Goal: Transaction & Acquisition: Obtain resource

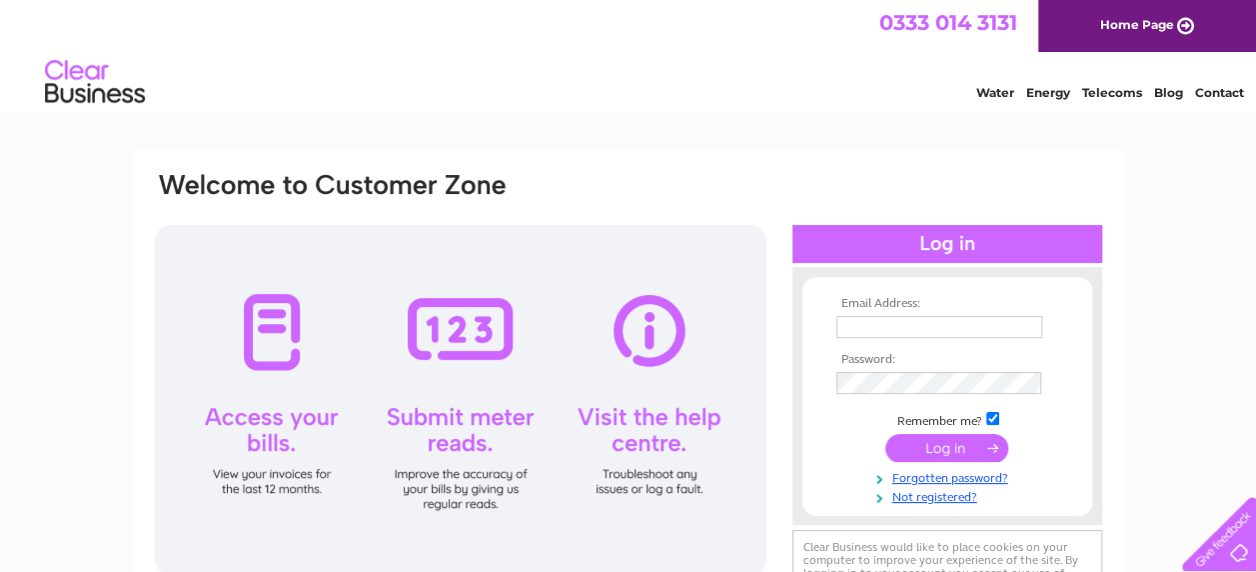
click at [859, 329] on input "text" at bounding box center [939, 327] width 206 height 22
paste input "accounts@frontlinefife.co.uk"
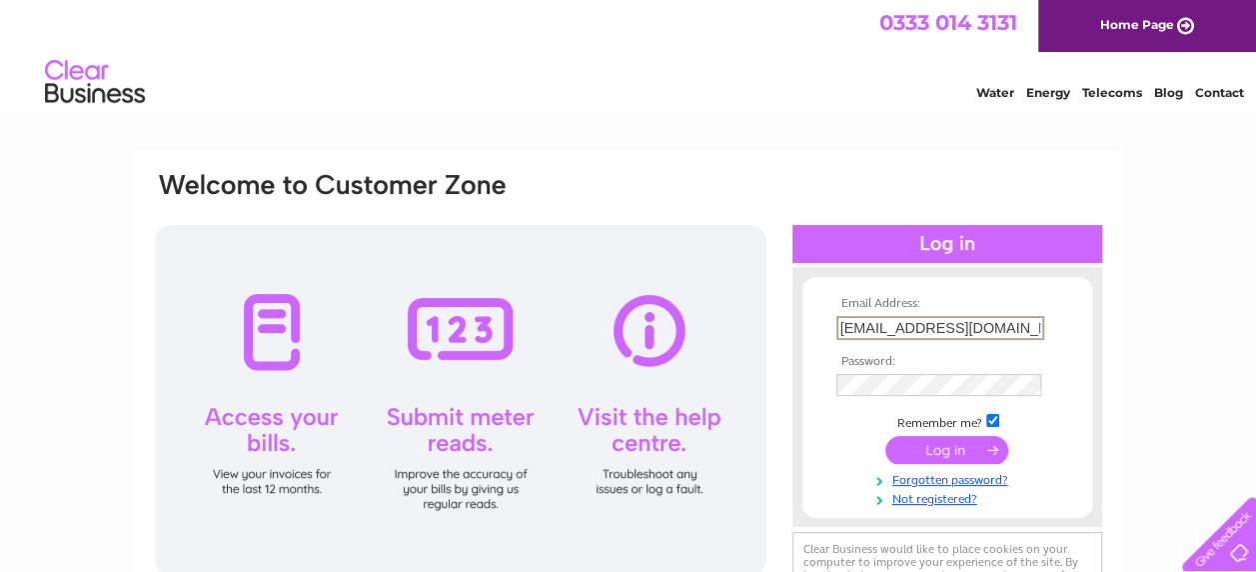
type input "accounts@frontlinefife.co.uk"
click at [951, 450] on input "submit" at bounding box center [946, 451] width 123 height 28
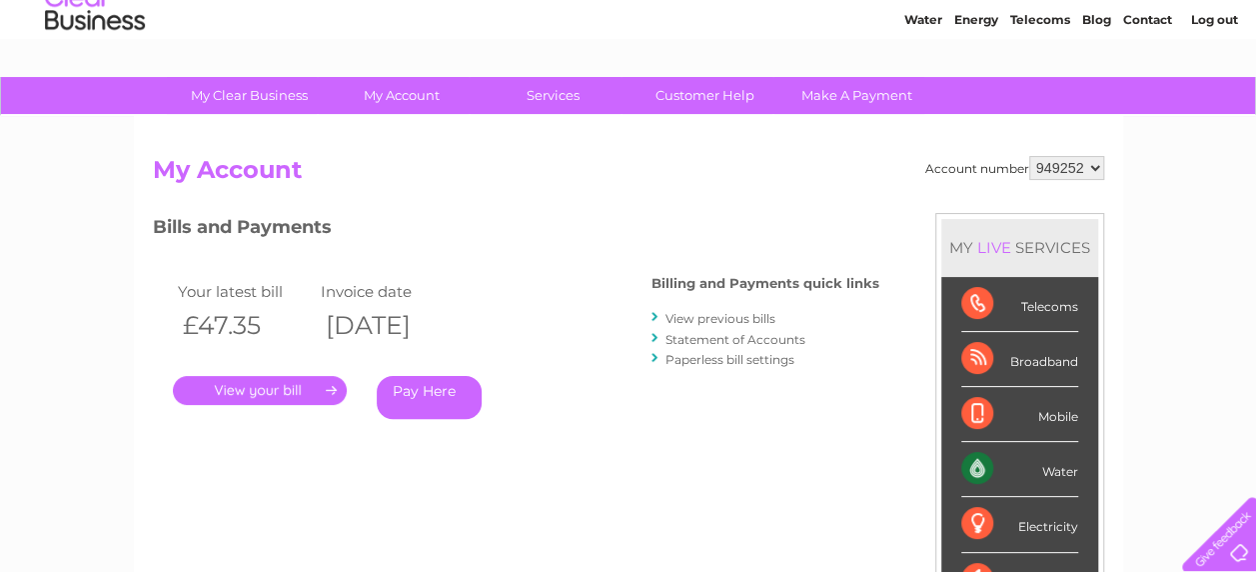
scroll to position [100, 0]
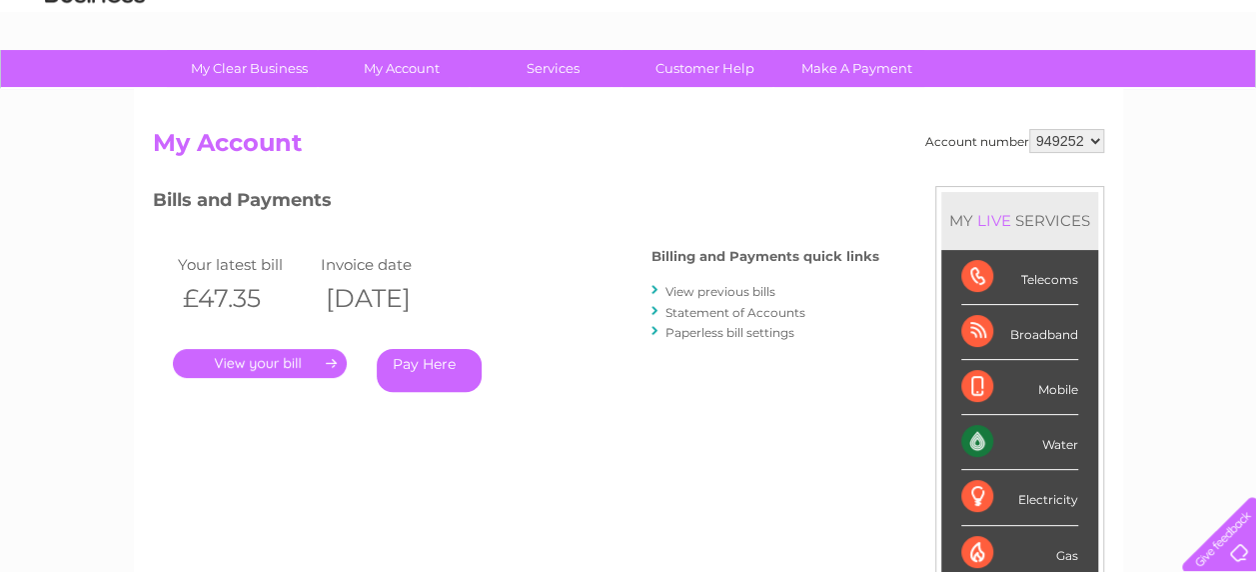
click at [1095, 140] on select "949252 958559 958608" at bounding box center [1066, 141] width 75 height 24
click at [264, 365] on link "." at bounding box center [260, 363] width 174 height 29
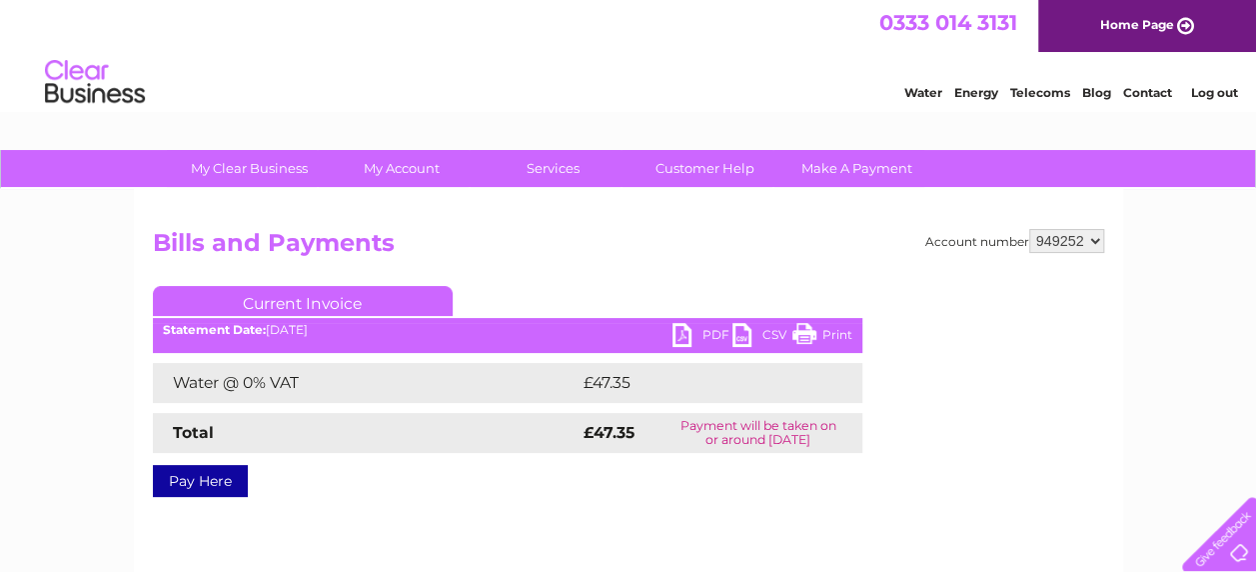
click at [690, 324] on link "PDF" at bounding box center [703, 337] width 60 height 29
click at [686, 338] on link "PDF" at bounding box center [703, 337] width 60 height 29
click at [778, 520] on div "Account number 949252 958559 958608 Bills and Payments Current Invoice PDF CSV …" at bounding box center [628, 378] width 951 height 298
click at [1097, 228] on div "Account number 949252 958559 958608 Bills and Payments Current Invoice PDF CSV …" at bounding box center [628, 469] width 989 height 560
click at [1095, 242] on select "949252 958559 958608" at bounding box center [1066, 241] width 75 height 24
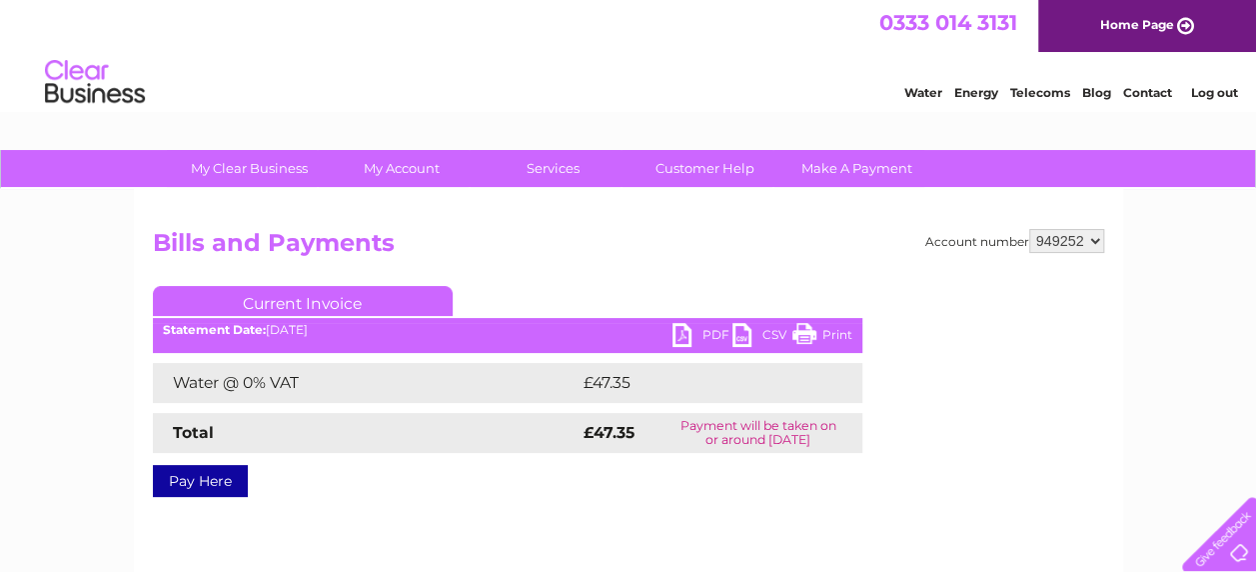
select select "958559"
click at [1029, 229] on select "949252 958559 958608" at bounding box center [1066, 241] width 75 height 24
click at [676, 329] on link "PDF" at bounding box center [703, 337] width 60 height 29
click at [1095, 238] on select "949252 958559 958608" at bounding box center [1066, 241] width 75 height 24
select select "958608"
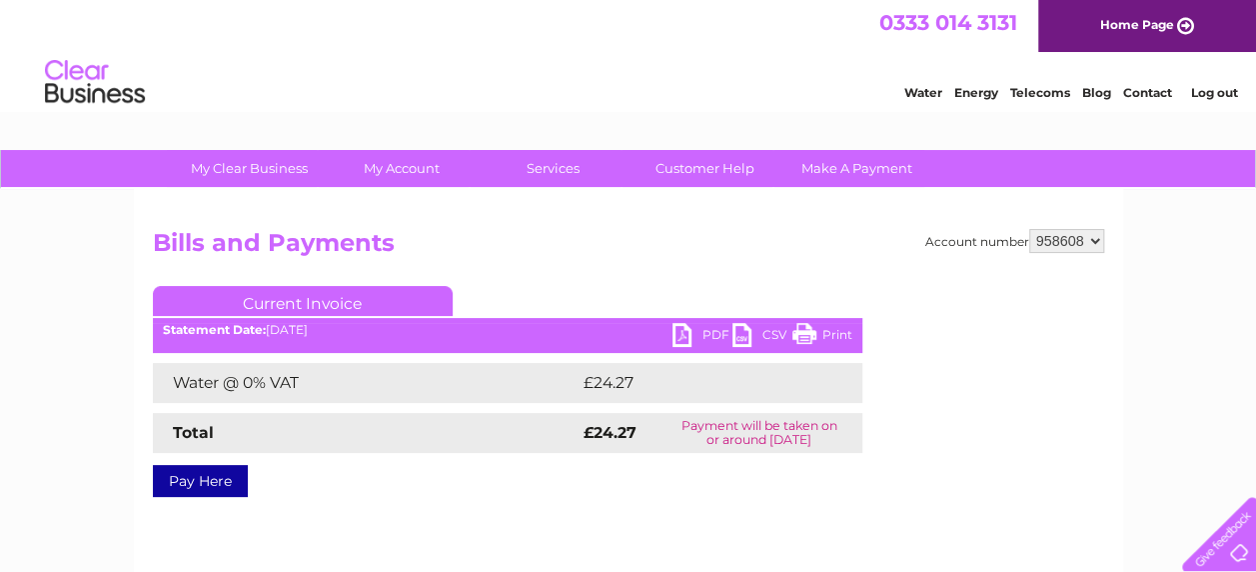
click at [1029, 229] on select "949252 958559 958608" at bounding box center [1066, 241] width 75 height 24
click at [678, 343] on link "PDF" at bounding box center [703, 337] width 60 height 29
